Goal: Task Accomplishment & Management: Use online tool/utility

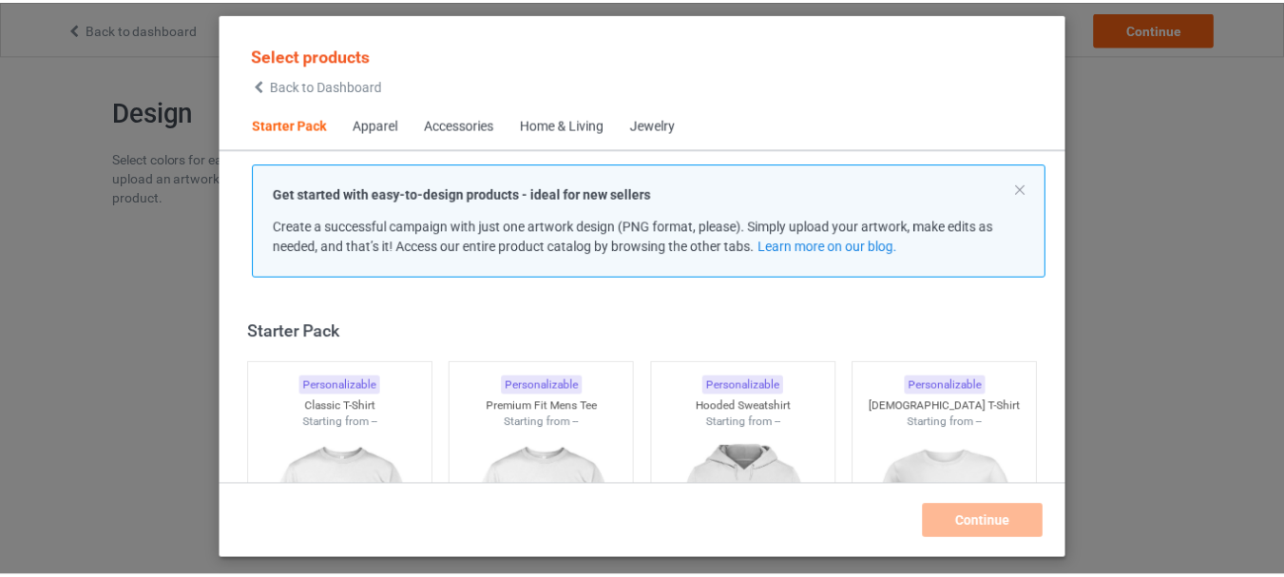
scroll to position [25, 0]
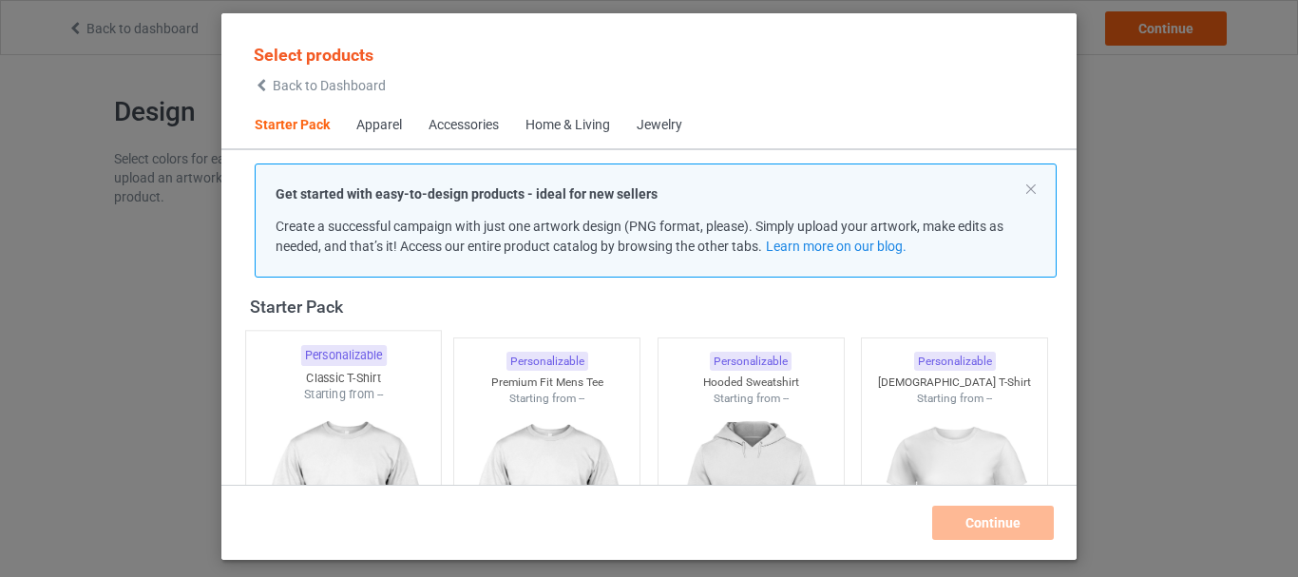
click at [322, 408] on div at bounding box center [343, 514] width 195 height 223
click at [528, 427] on div at bounding box center [546, 513] width 185 height 213
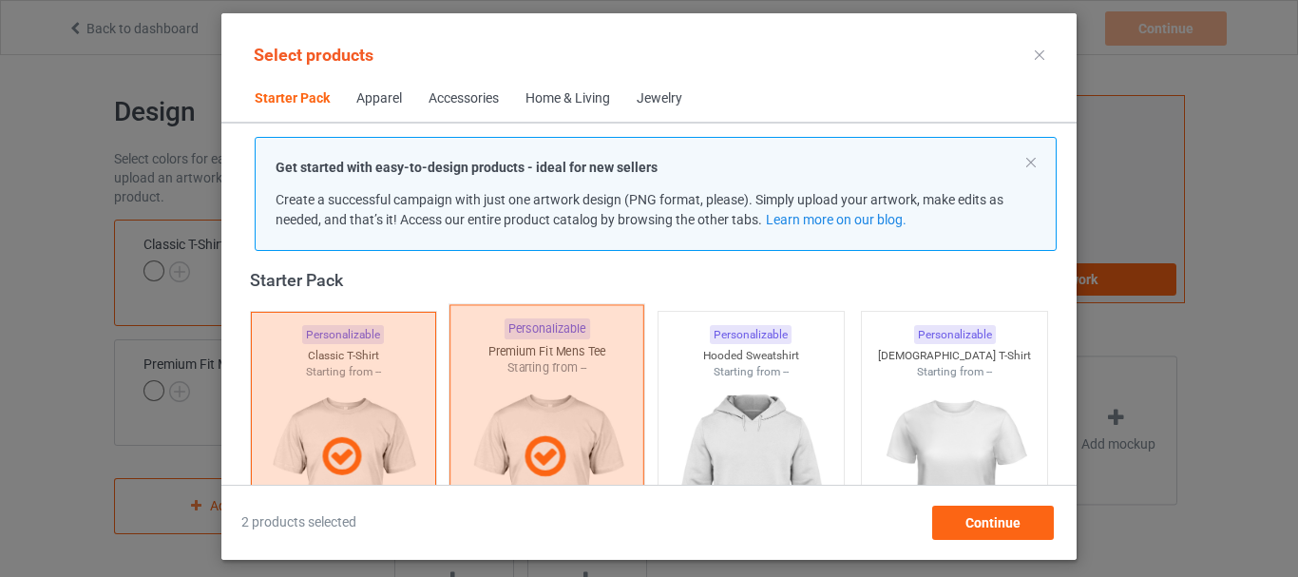
click at [781, 415] on div at bounding box center [751, 486] width 185 height 213
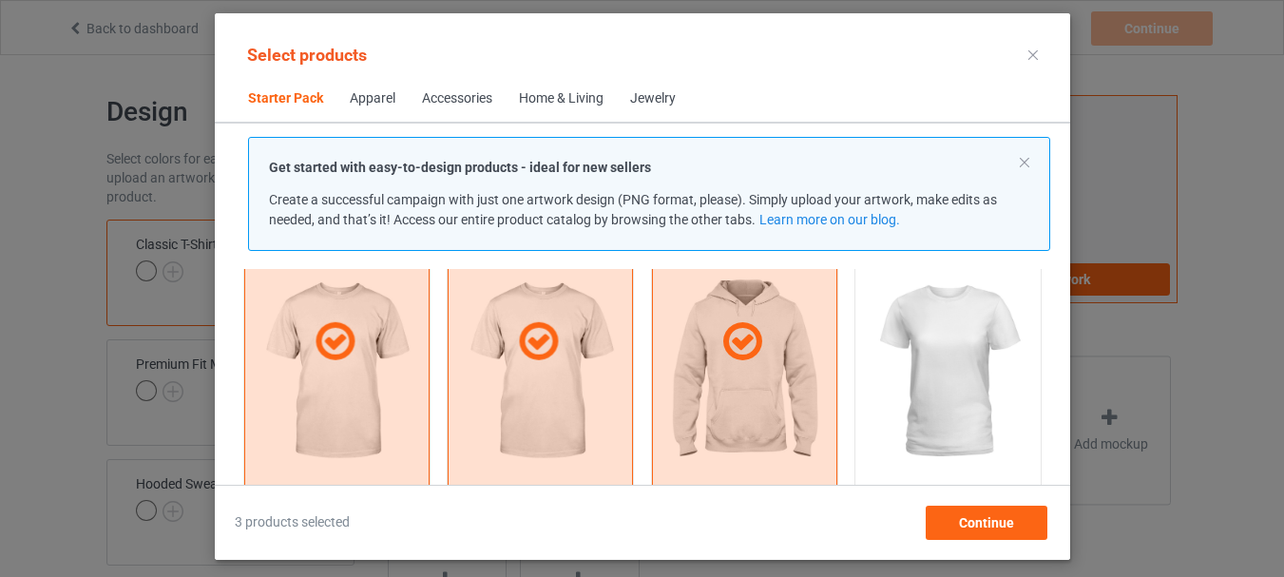
scroll to position [310, 0]
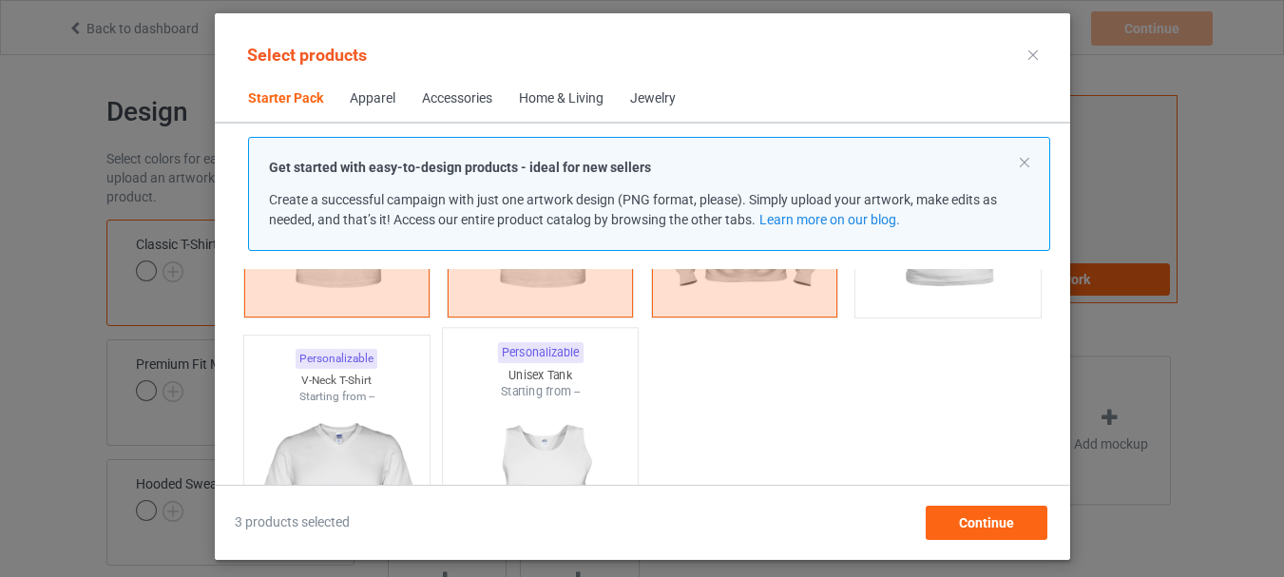
drag, startPoint x: 367, startPoint y: 448, endPoint x: 469, endPoint y: 441, distance: 101.9
click at [368, 448] on div at bounding box center [335, 510] width 185 height 213
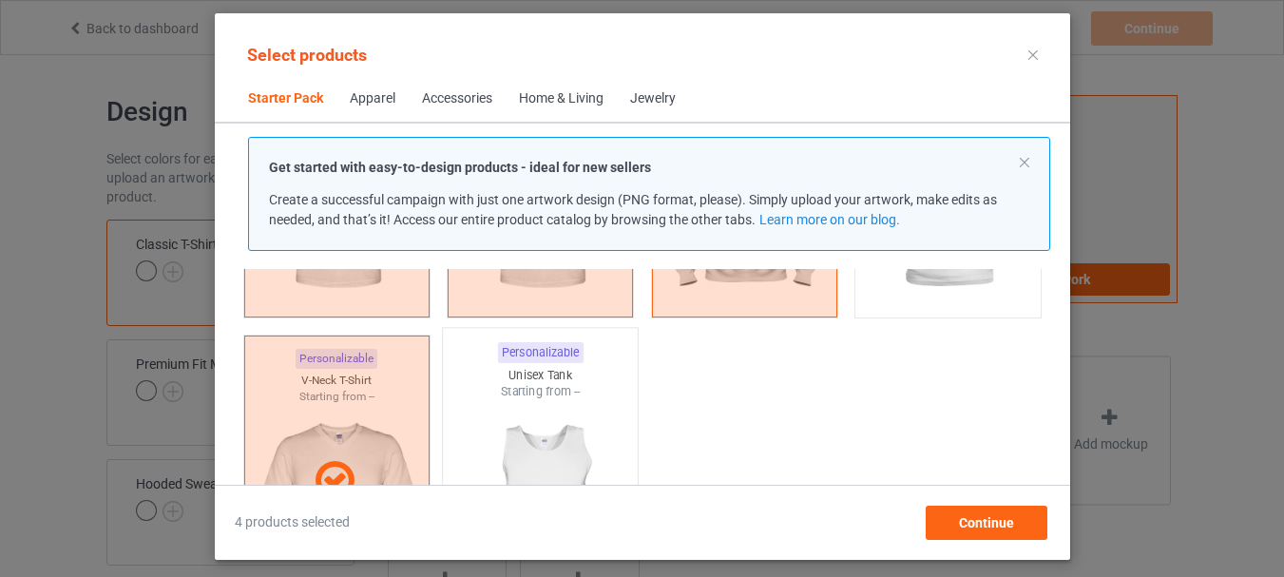
click at [488, 437] on div at bounding box center [540, 511] width 195 height 223
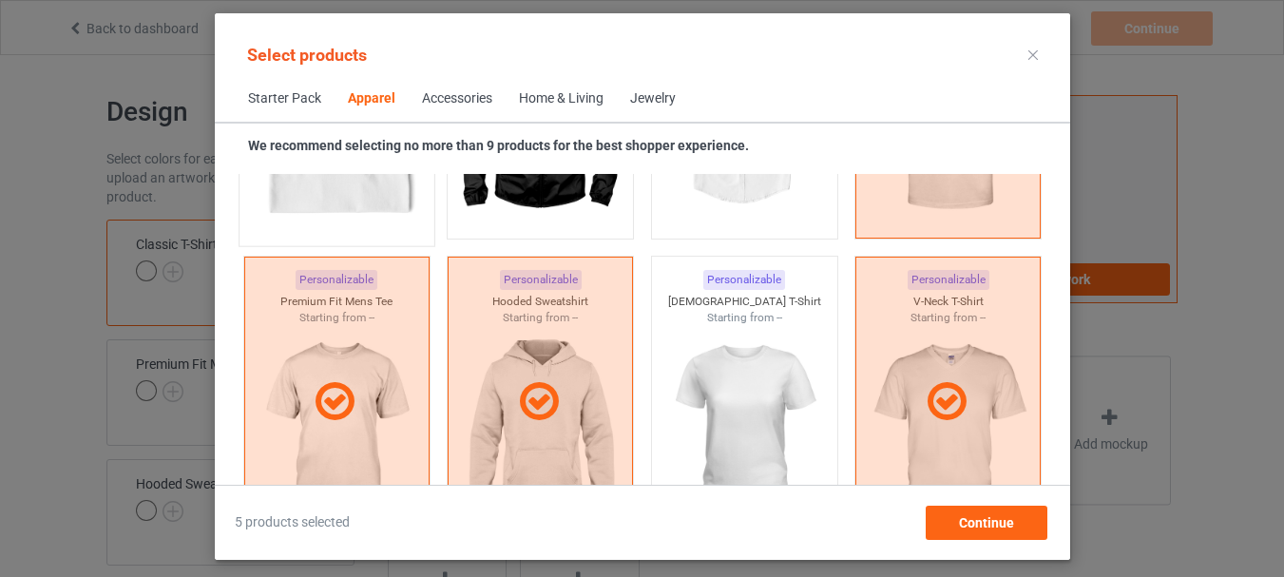
scroll to position [1165, 0]
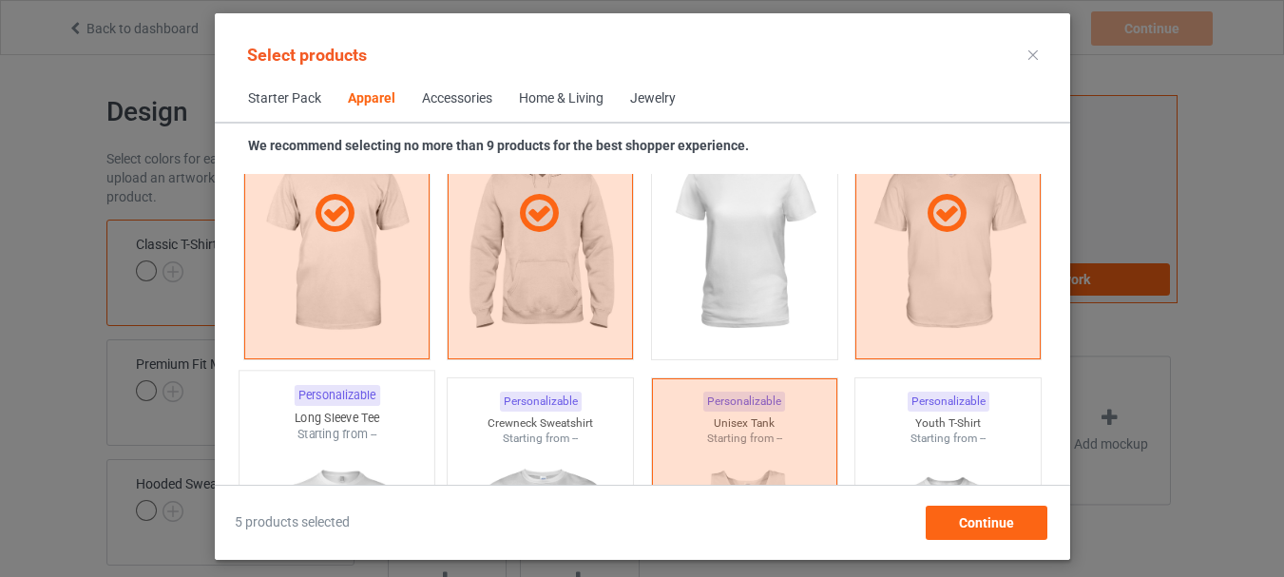
click at [295, 443] on div at bounding box center [336, 554] width 195 height 223
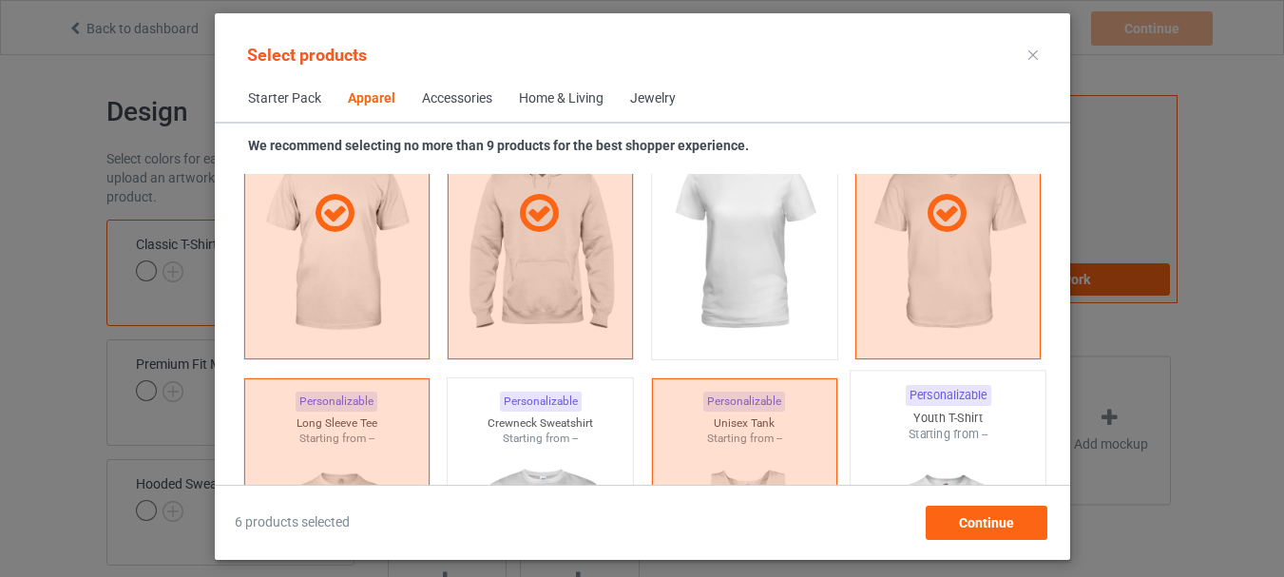
drag, startPoint x: 455, startPoint y: 432, endPoint x: 851, endPoint y: 435, distance: 395.3
click at [456, 432] on div "Starting from --" at bounding box center [540, 438] width 185 height 16
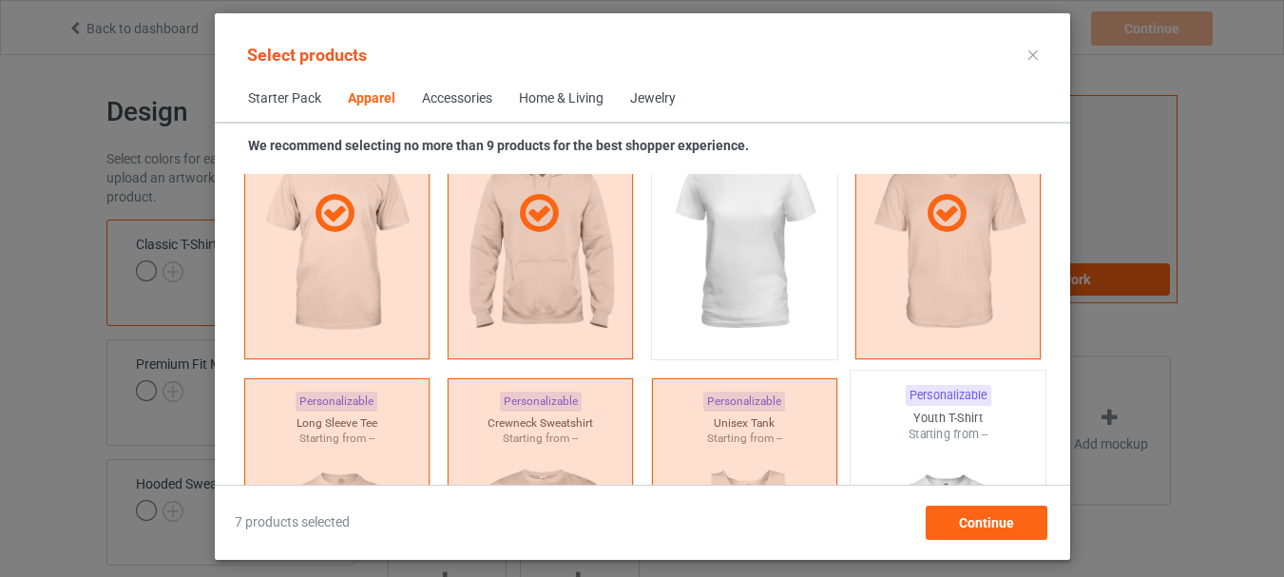
click at [987, 448] on div at bounding box center [948, 554] width 195 height 223
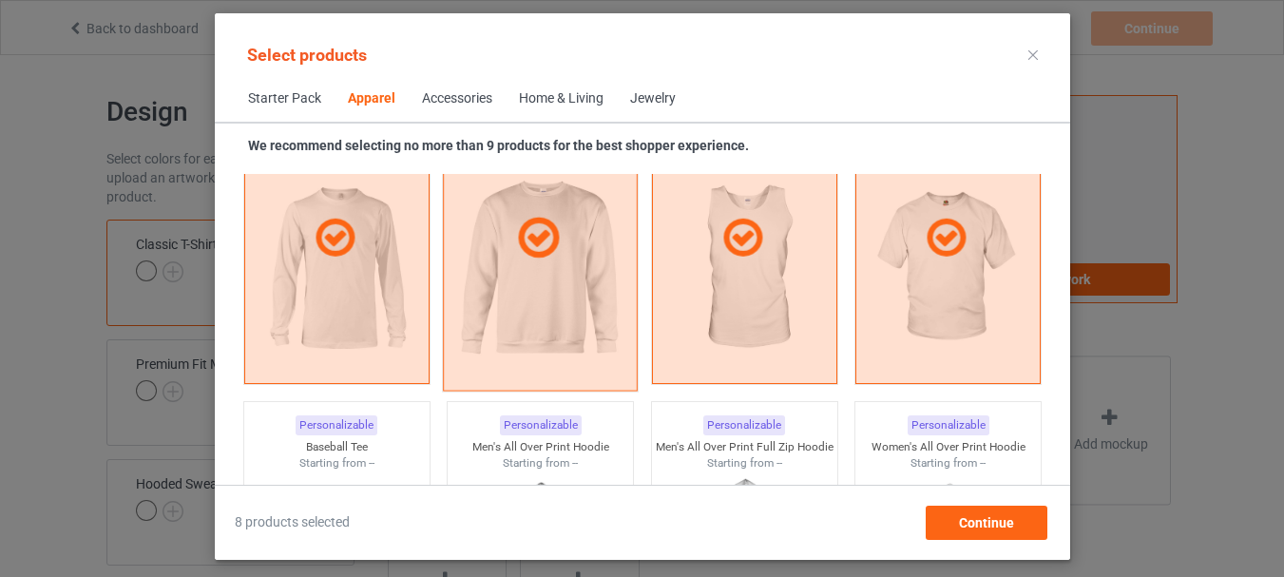
scroll to position [1735, 0]
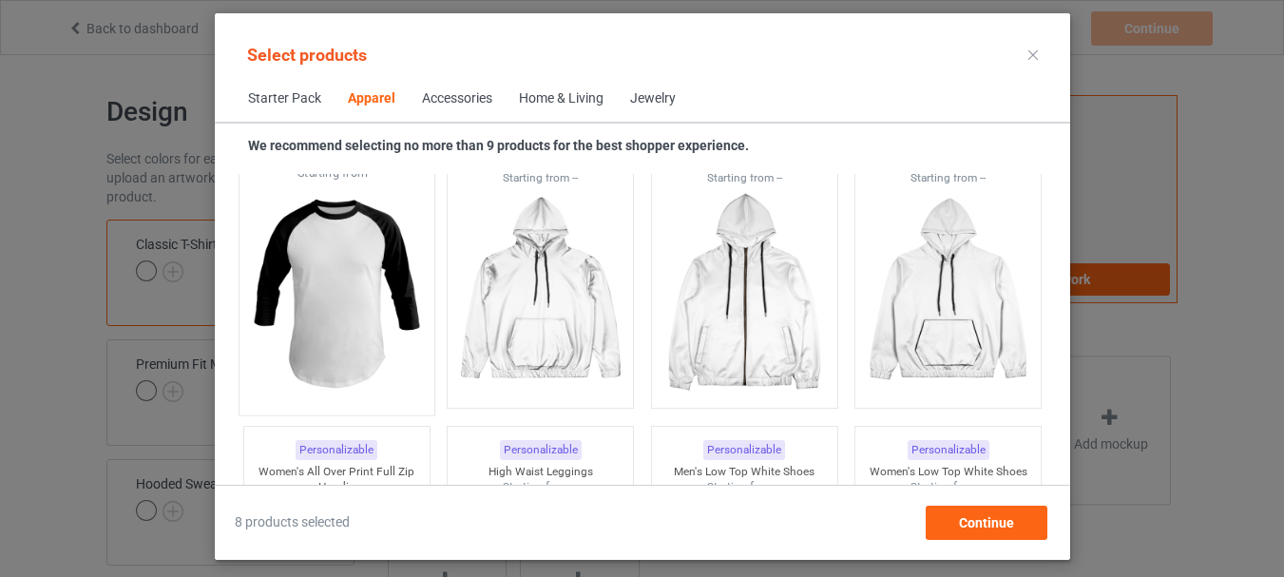
click at [334, 271] on div at bounding box center [336, 293] width 195 height 223
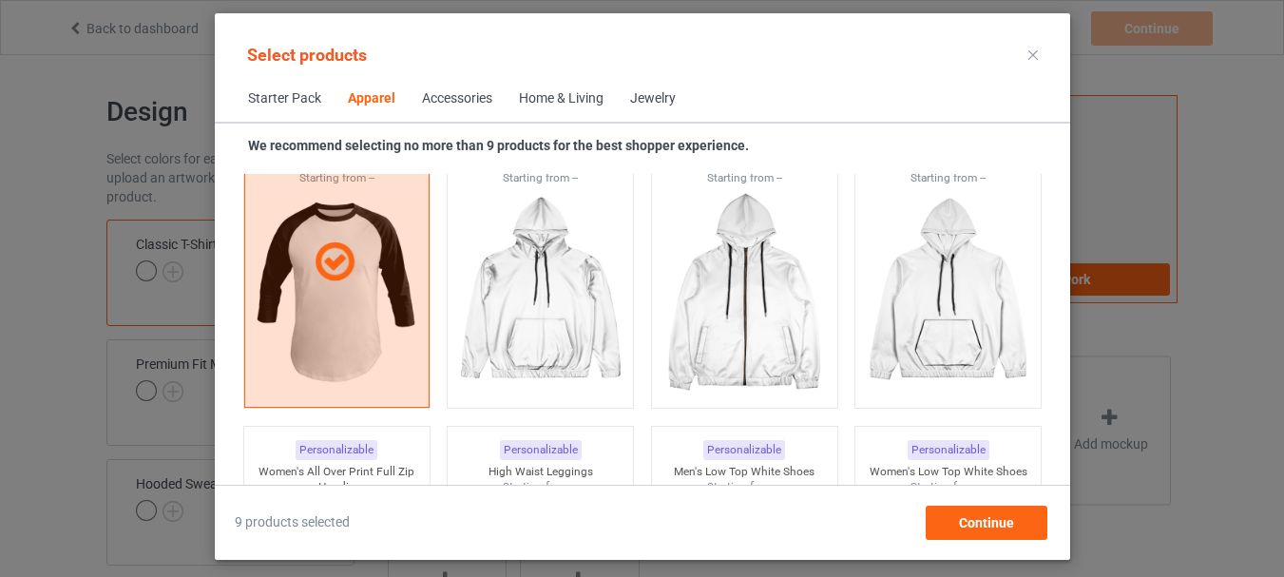
click at [577, 92] on div "Home & Living" at bounding box center [561, 98] width 85 height 19
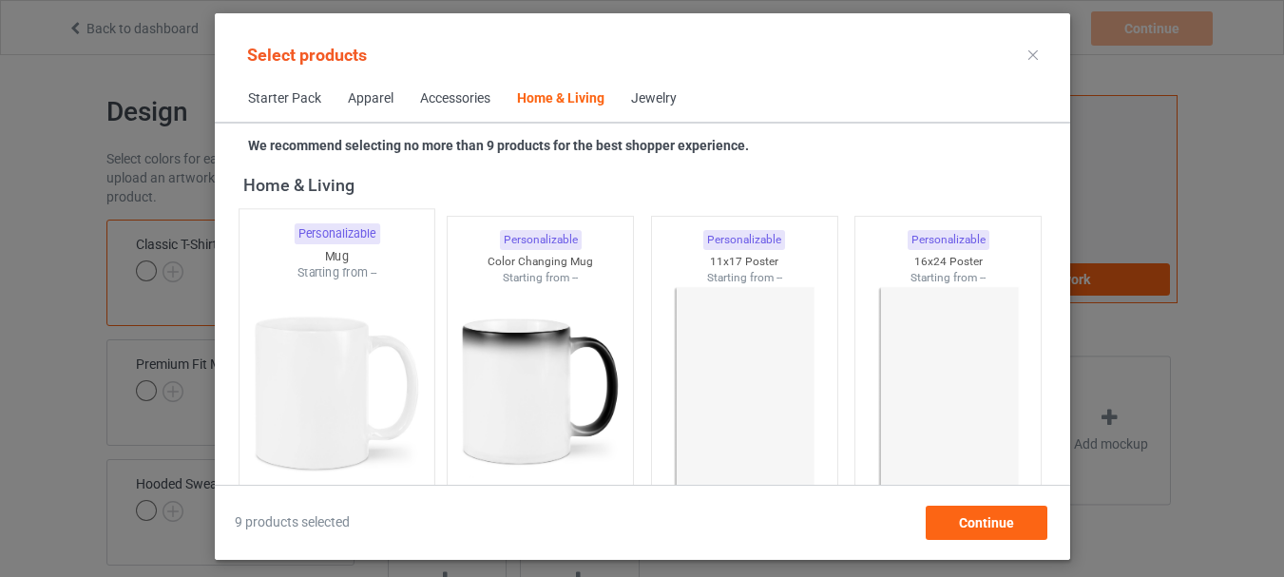
click at [317, 310] on div at bounding box center [336, 392] width 195 height 223
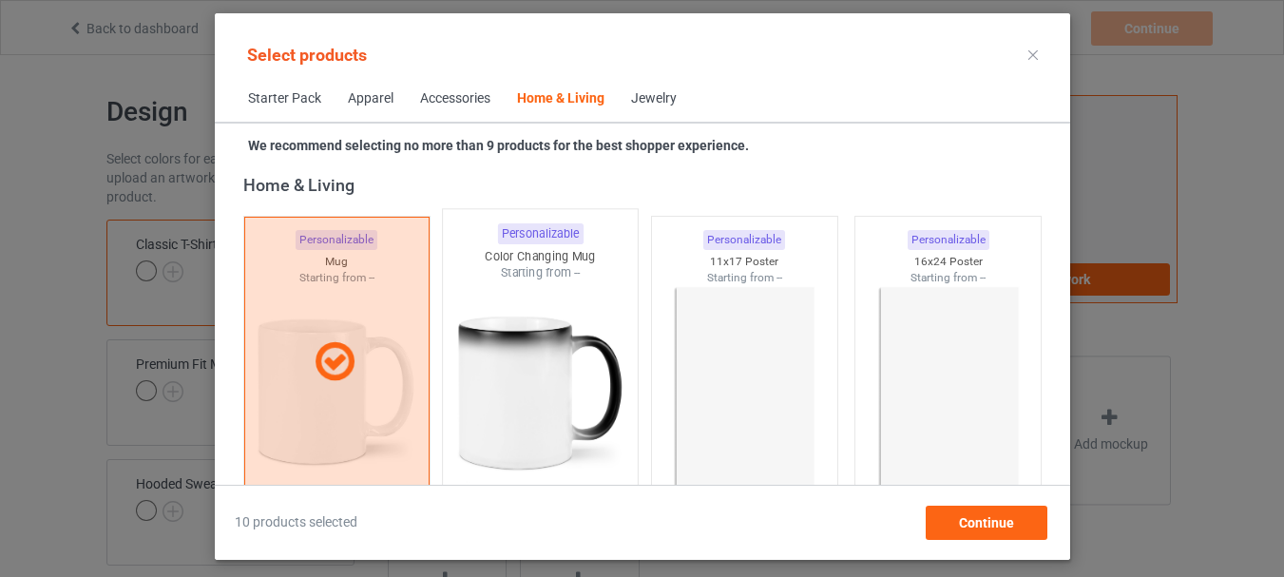
click at [496, 311] on div at bounding box center [540, 392] width 195 height 223
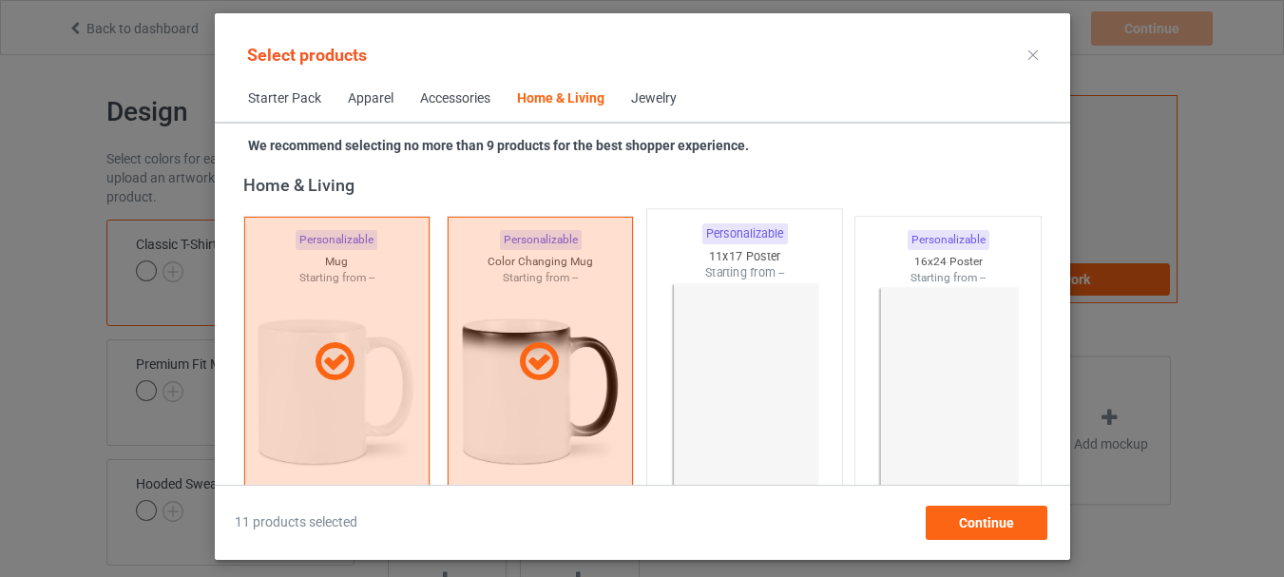
click at [688, 330] on div at bounding box center [743, 392] width 195 height 223
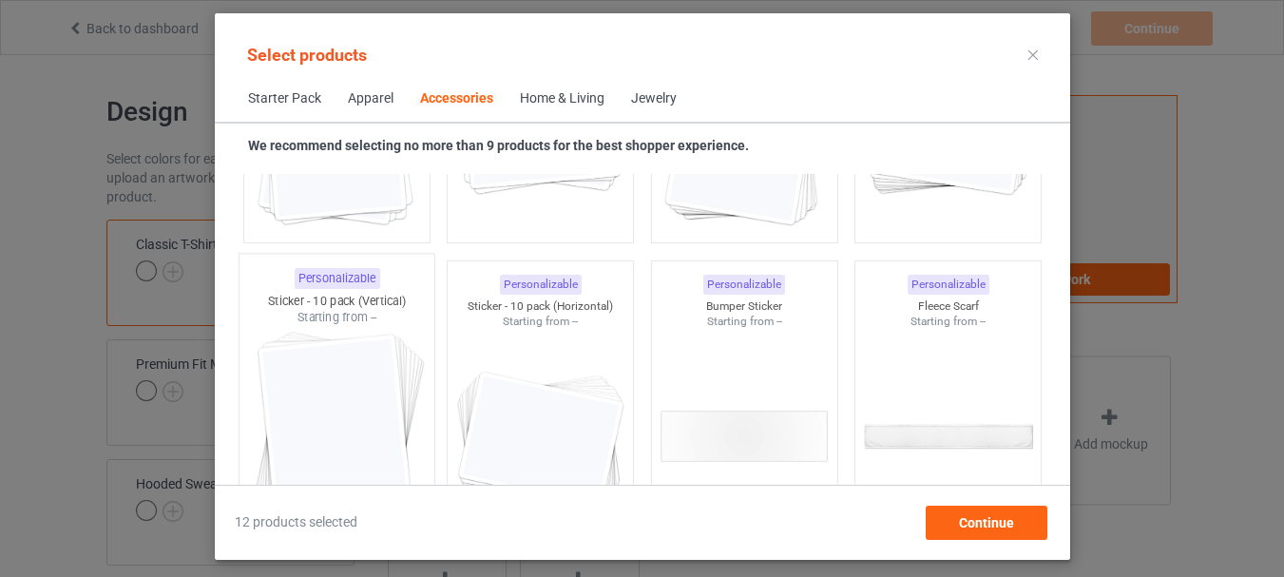
scroll to position [7240, 0]
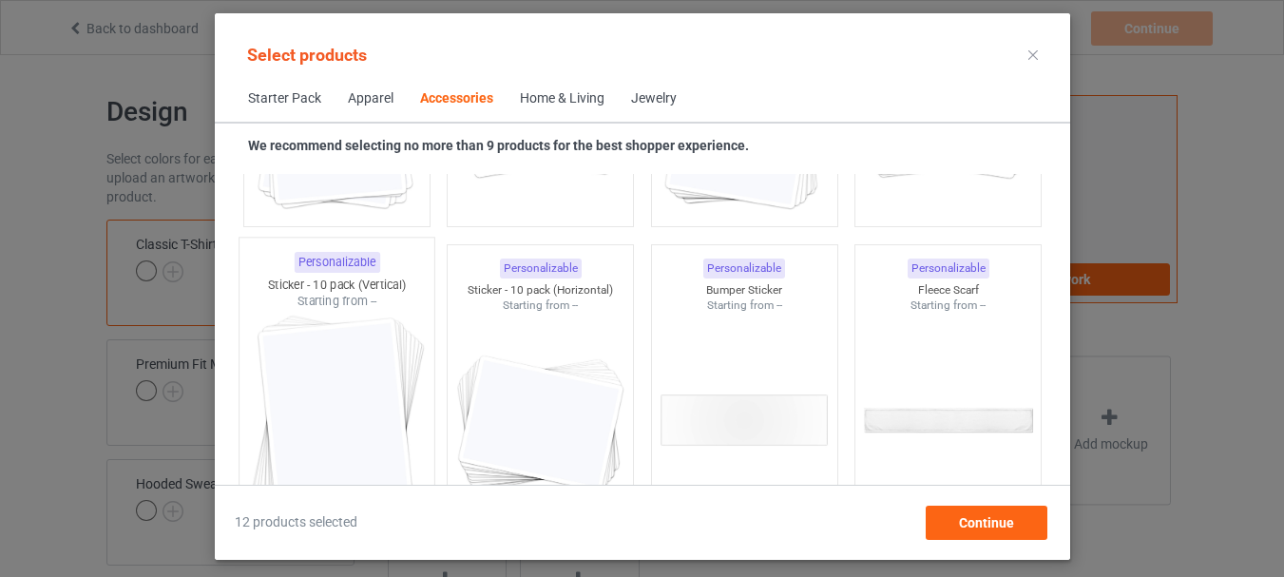
click at [337, 348] on div at bounding box center [336, 421] width 195 height 223
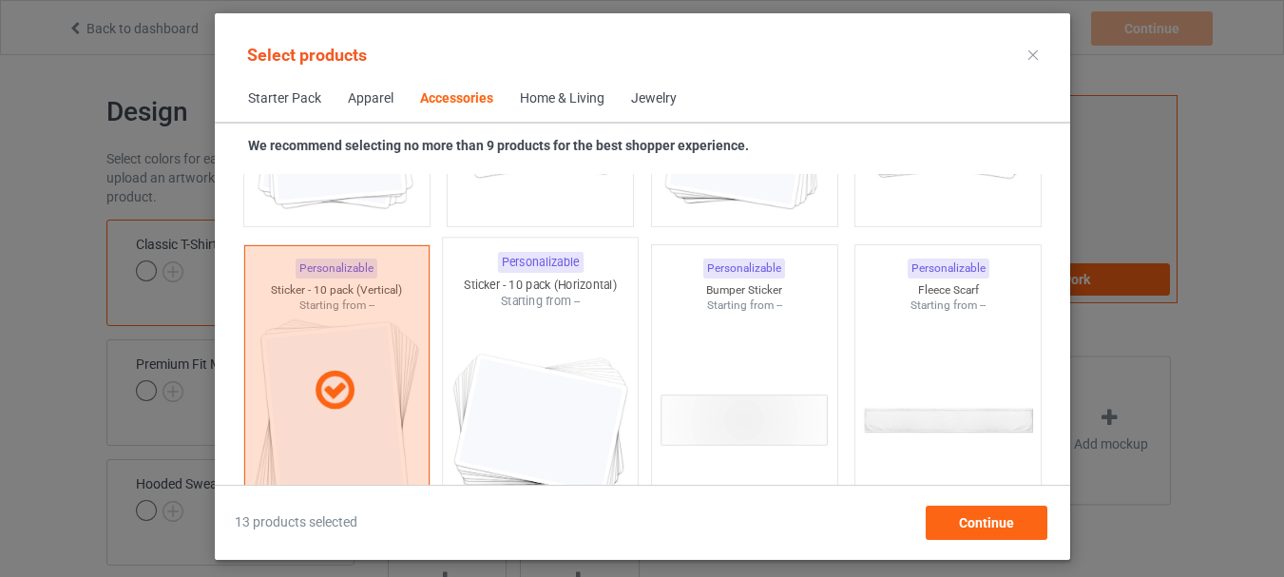
click at [589, 346] on div at bounding box center [540, 421] width 195 height 223
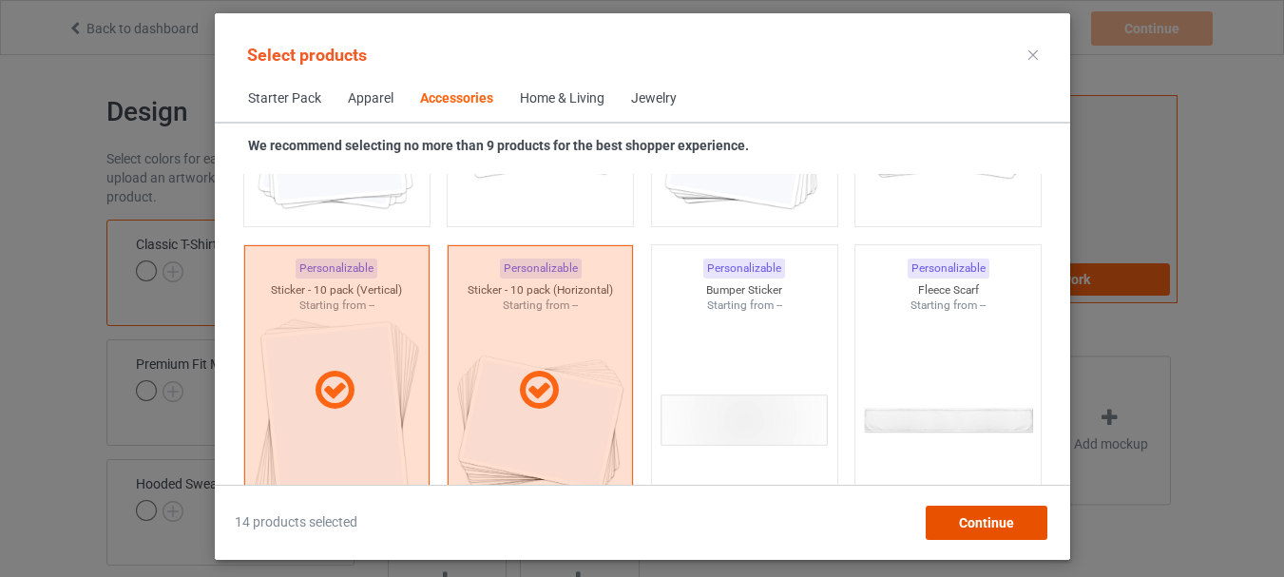
click at [951, 519] on div "Continue" at bounding box center [986, 523] width 122 height 34
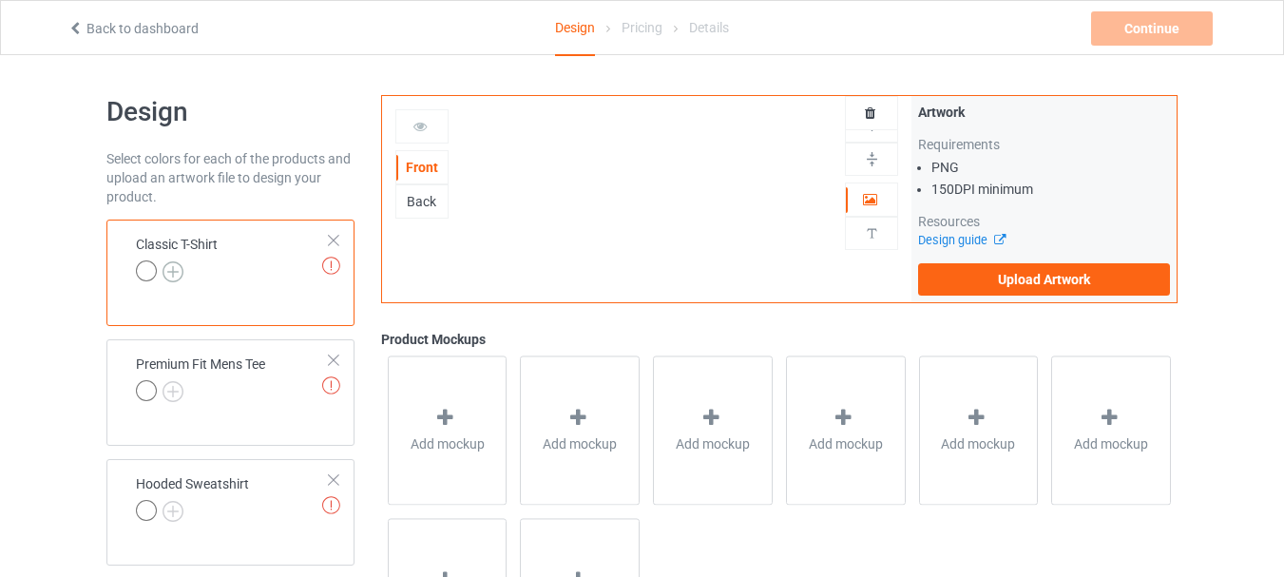
click at [173, 275] on img at bounding box center [173, 271] width 21 height 21
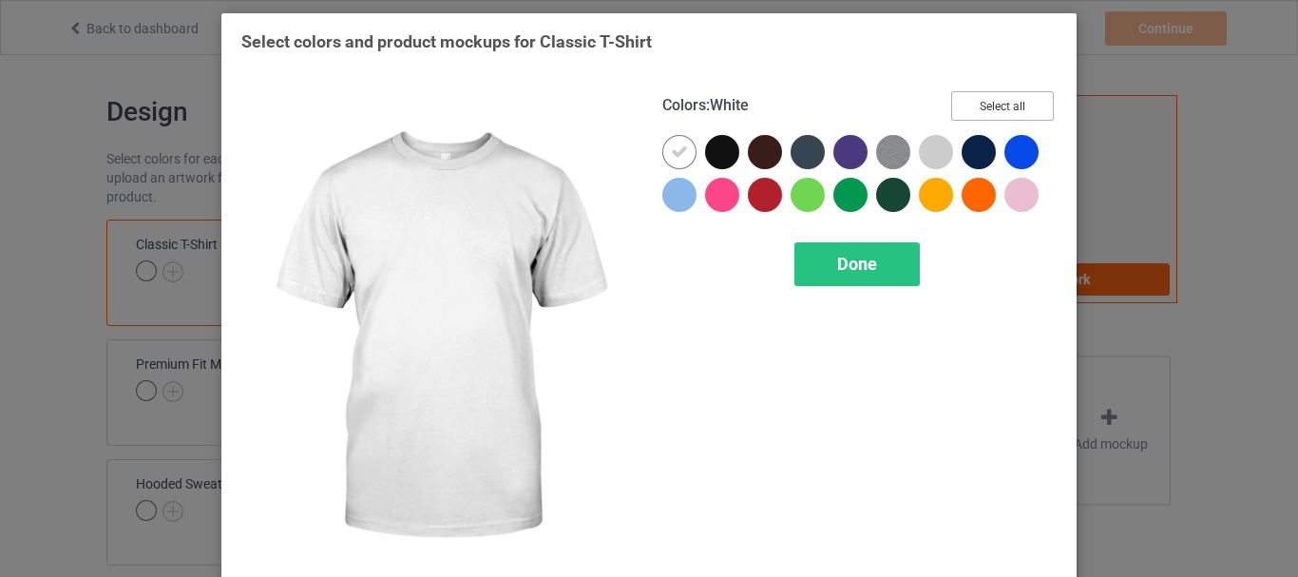
click at [992, 93] on button "Select all" at bounding box center [1002, 105] width 103 height 29
click at [679, 155] on icon at bounding box center [679, 151] width 17 height 17
click at [679, 155] on div at bounding box center [679, 152] width 34 height 34
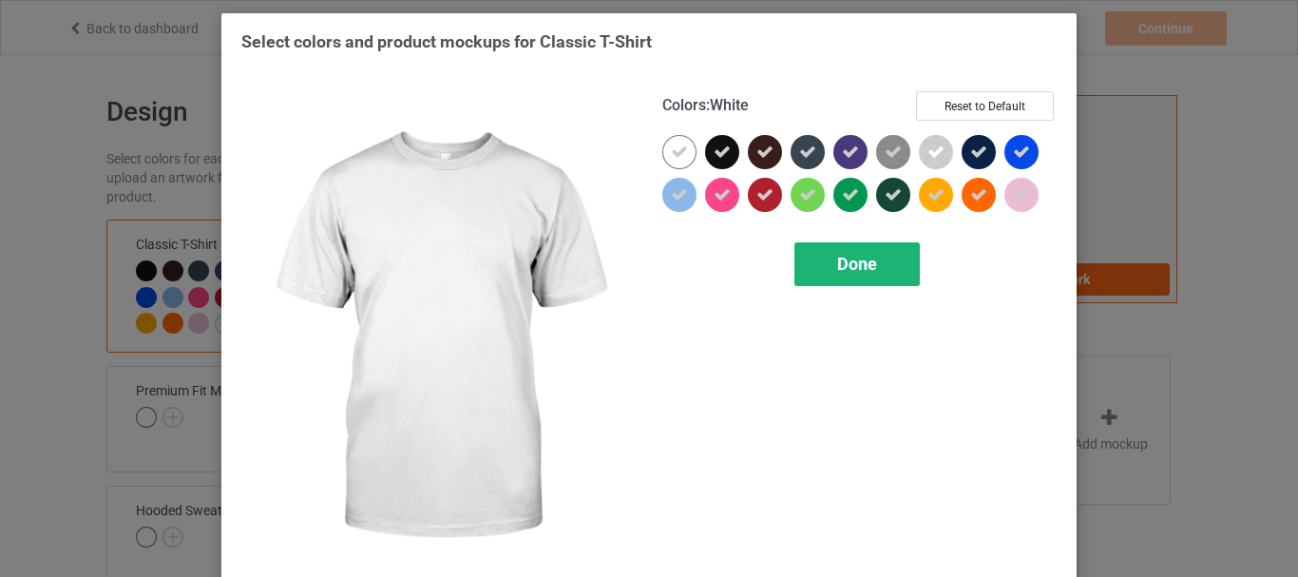
click at [861, 272] on span "Done" at bounding box center [857, 264] width 40 height 20
